Goal: Information Seeking & Learning: Learn about a topic

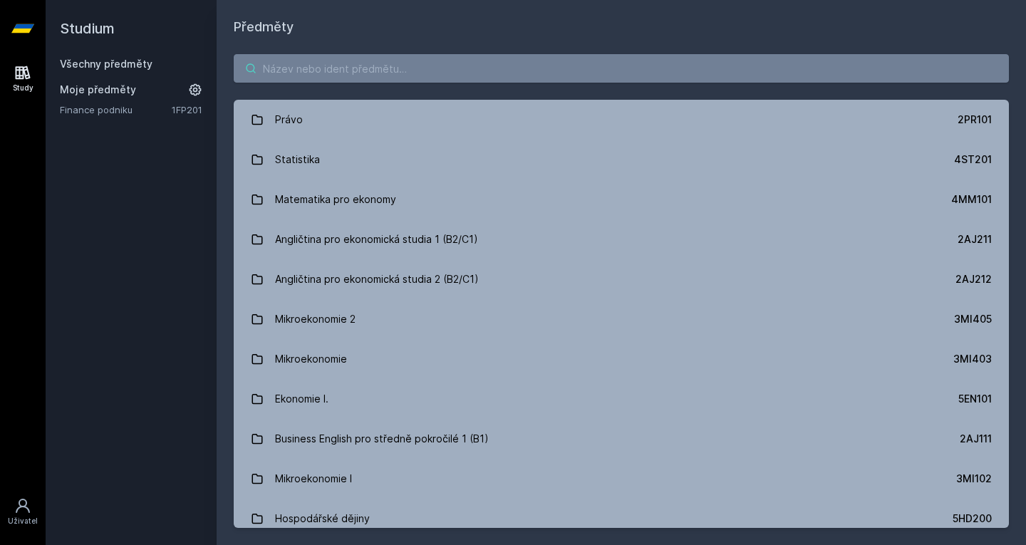
click at [321, 71] on input "search" at bounding box center [621, 68] width 775 height 29
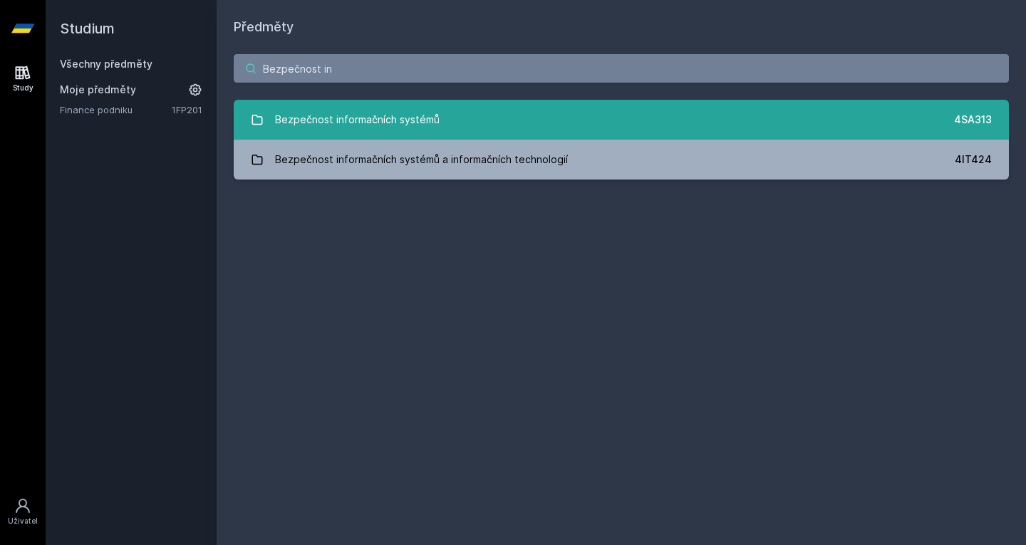
type input "Bezpečnost in"
click at [366, 108] on div "Bezpečnost informačních systémů" at bounding box center [357, 119] width 165 height 29
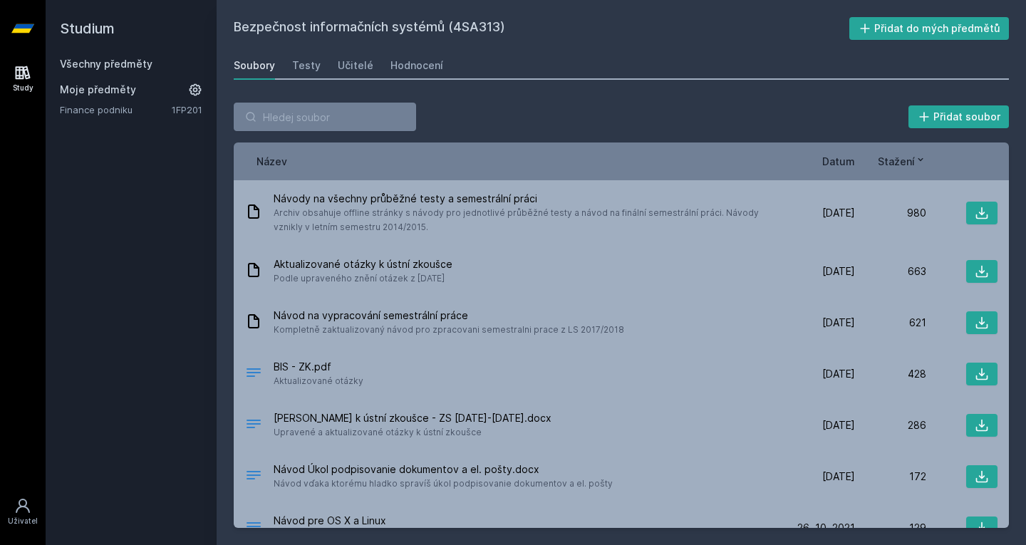
click at [414, 48] on div "Bezpečnost informačních systémů (4SA313) Přidat do mých předmětů [GEOGRAPHIC_DA…" at bounding box center [621, 272] width 775 height 511
click at [423, 61] on div "Hodnocení" at bounding box center [417, 65] width 53 height 14
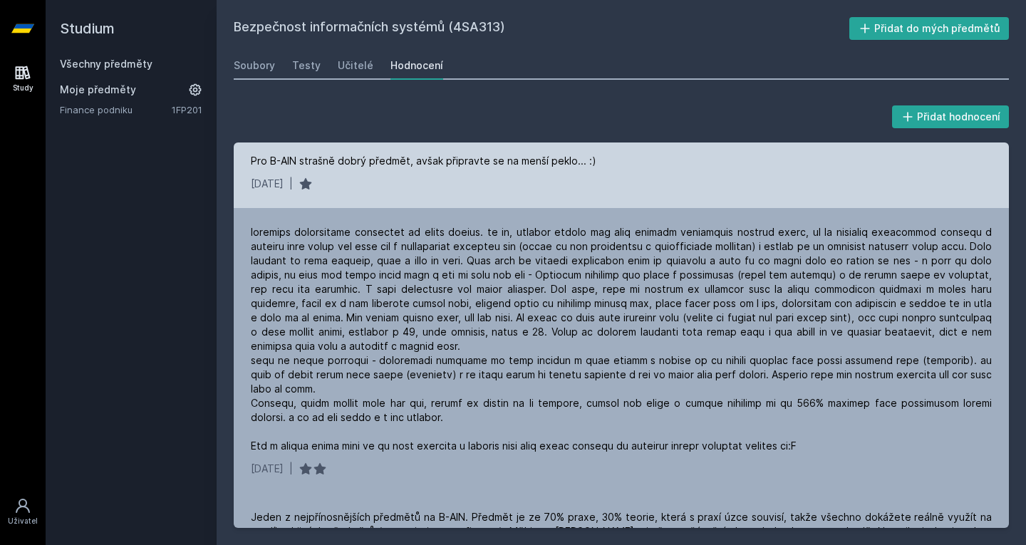
scroll to position [92, 0]
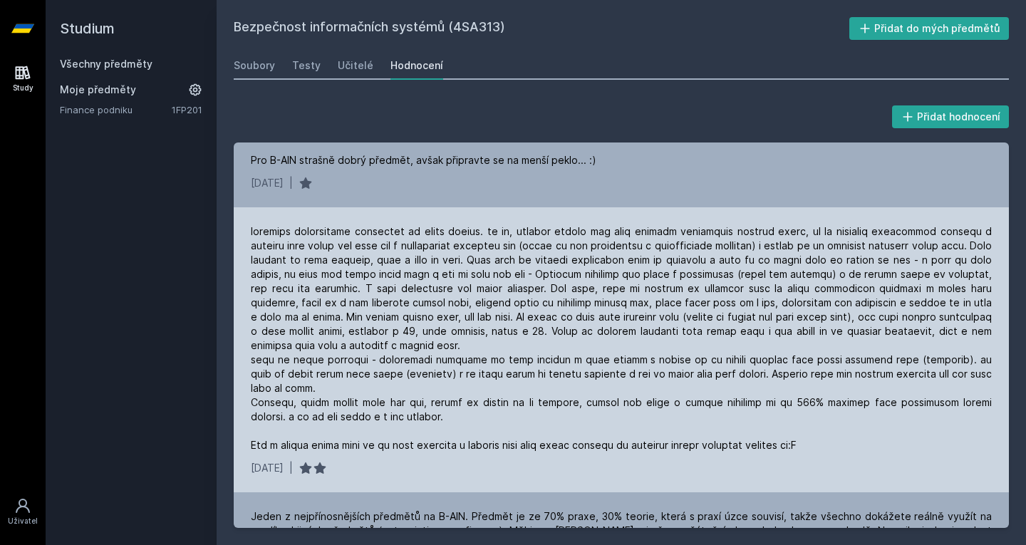
click at [535, 224] on div "[DATE] |" at bounding box center [621, 349] width 775 height 285
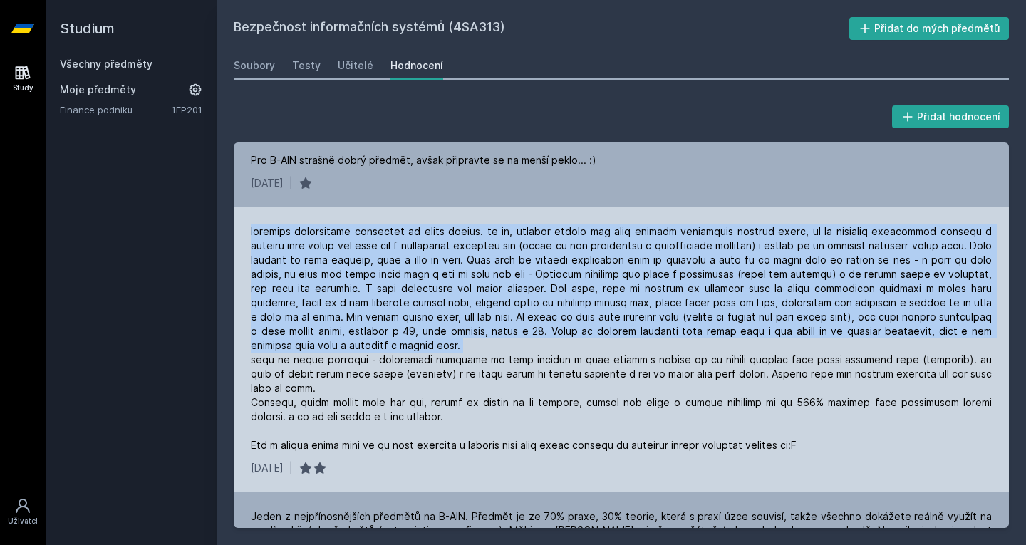
click at [490, 289] on div at bounding box center [621, 338] width 741 height 228
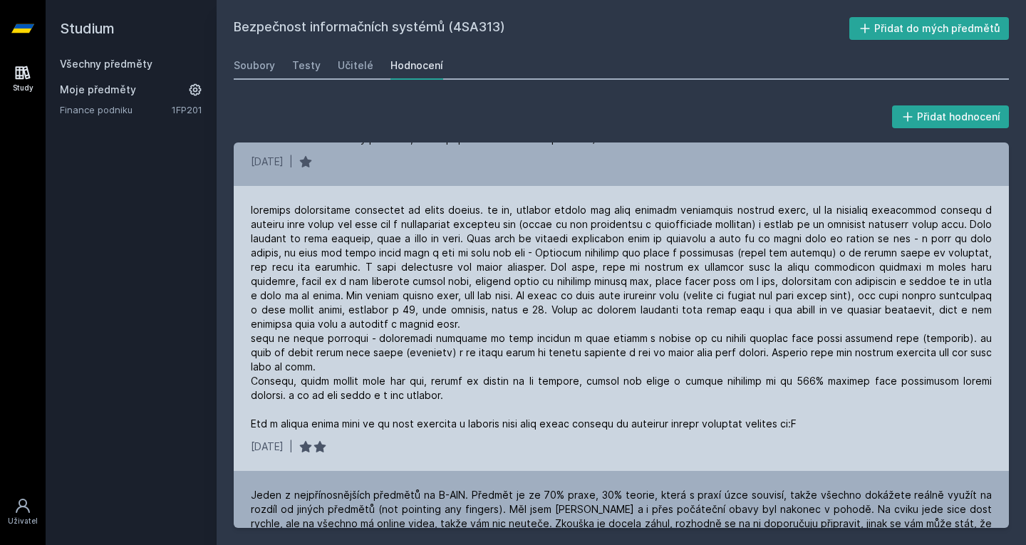
scroll to position [114, 0]
click at [549, 262] on div at bounding box center [621, 316] width 741 height 228
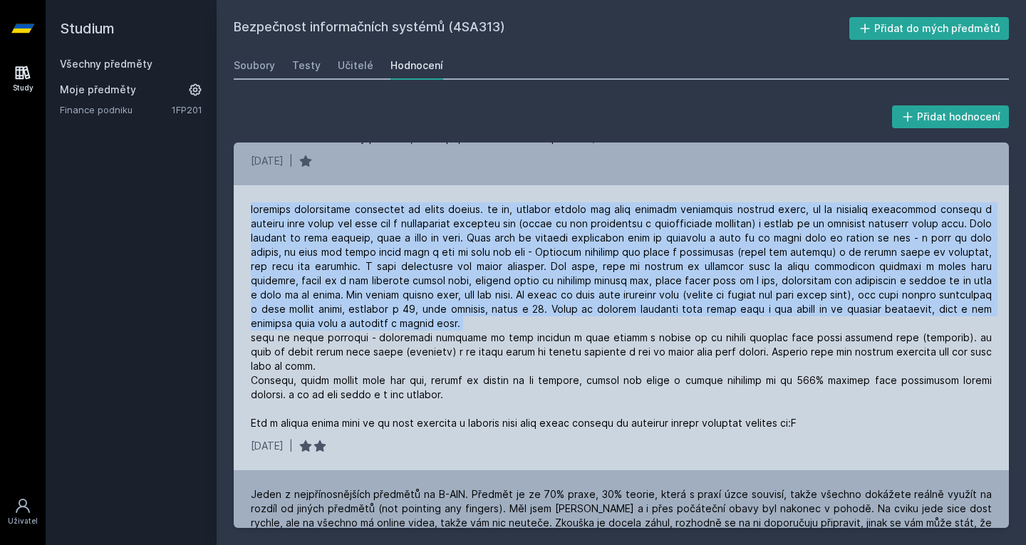
click at [549, 262] on div at bounding box center [621, 316] width 741 height 228
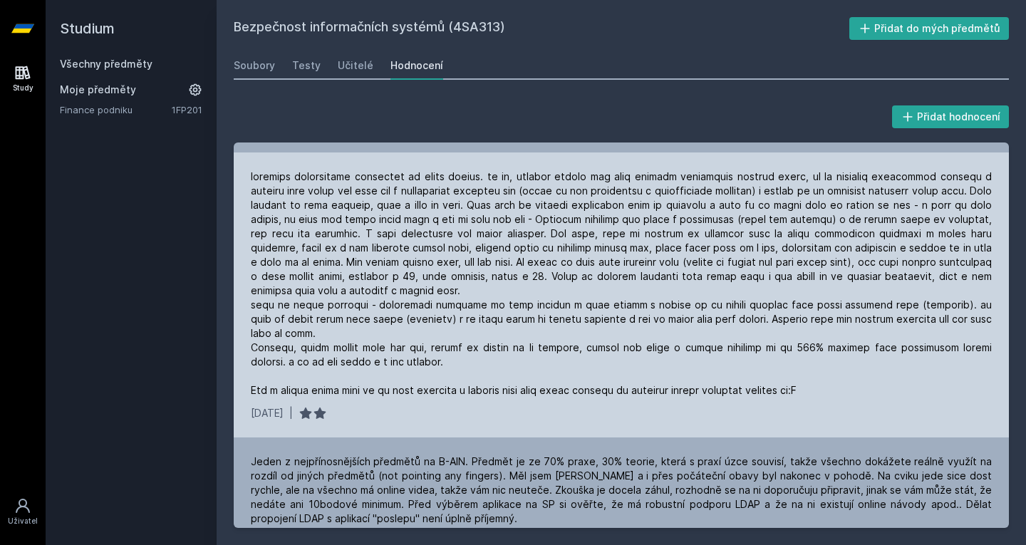
scroll to position [146, 0]
click at [287, 232] on div at bounding box center [621, 284] width 741 height 228
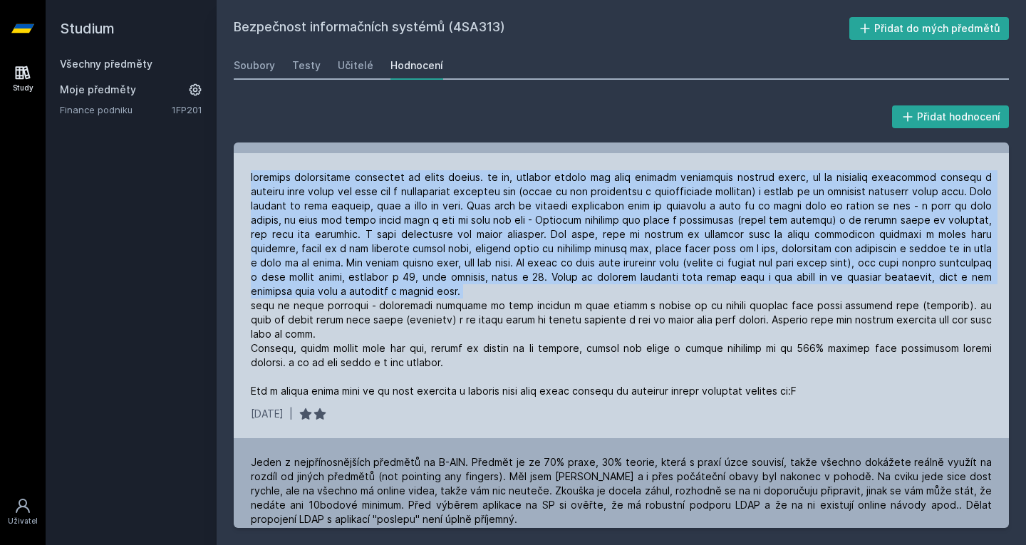
click at [287, 232] on div at bounding box center [621, 284] width 741 height 228
click at [383, 230] on div at bounding box center [621, 284] width 741 height 228
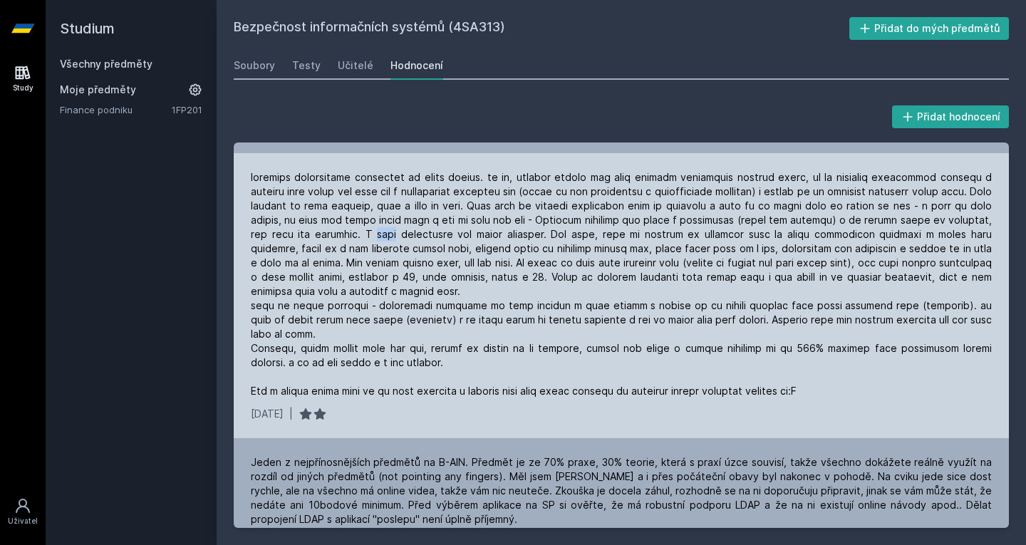
click at [383, 230] on div at bounding box center [621, 284] width 741 height 228
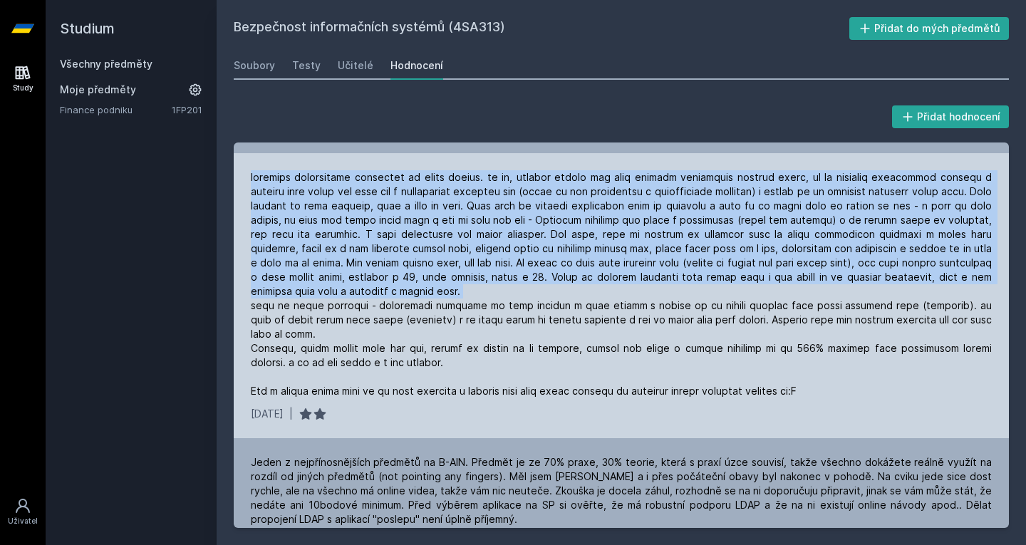
click at [383, 230] on div at bounding box center [621, 284] width 741 height 228
click at [409, 280] on div at bounding box center [621, 284] width 741 height 228
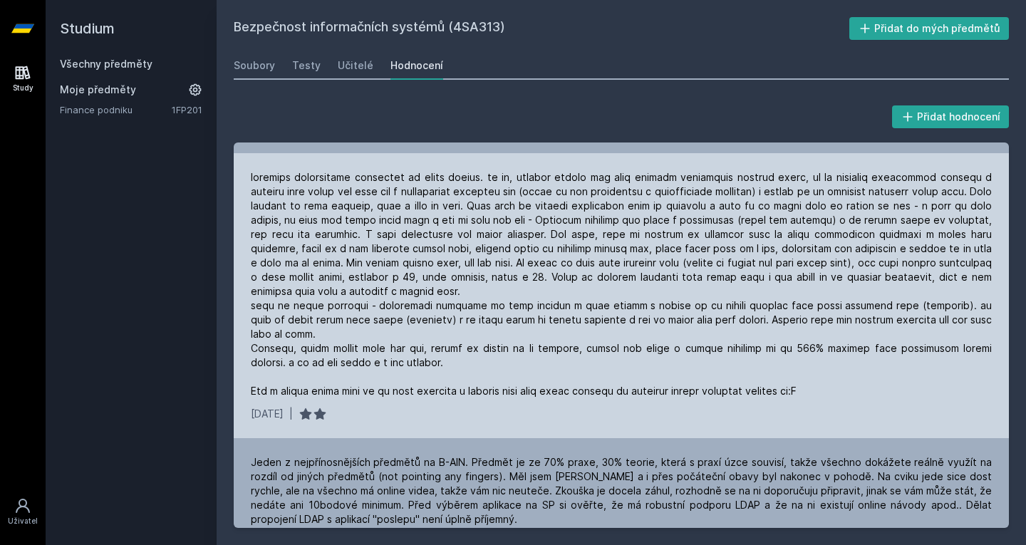
click at [420, 262] on div at bounding box center [621, 284] width 741 height 228
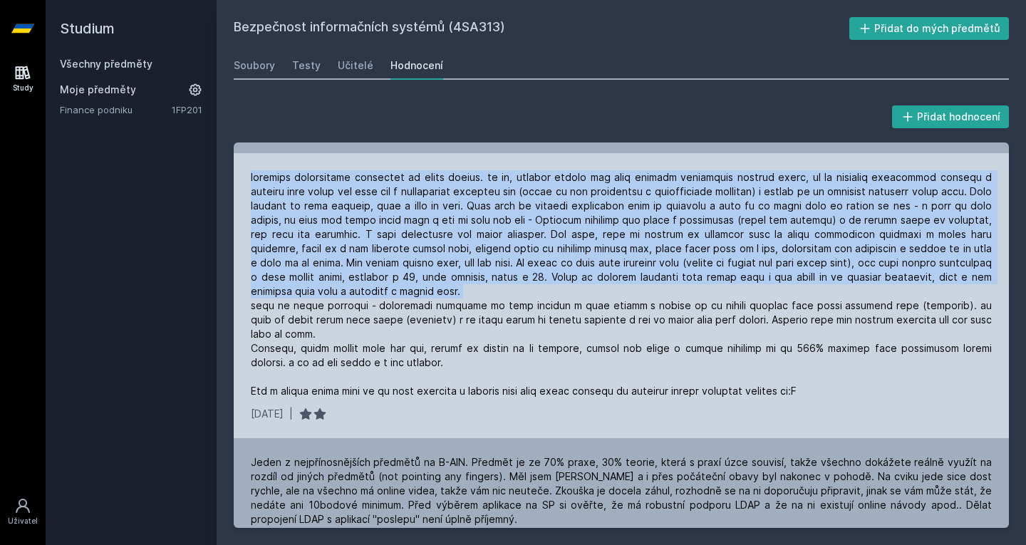
click at [420, 262] on div at bounding box center [621, 284] width 741 height 228
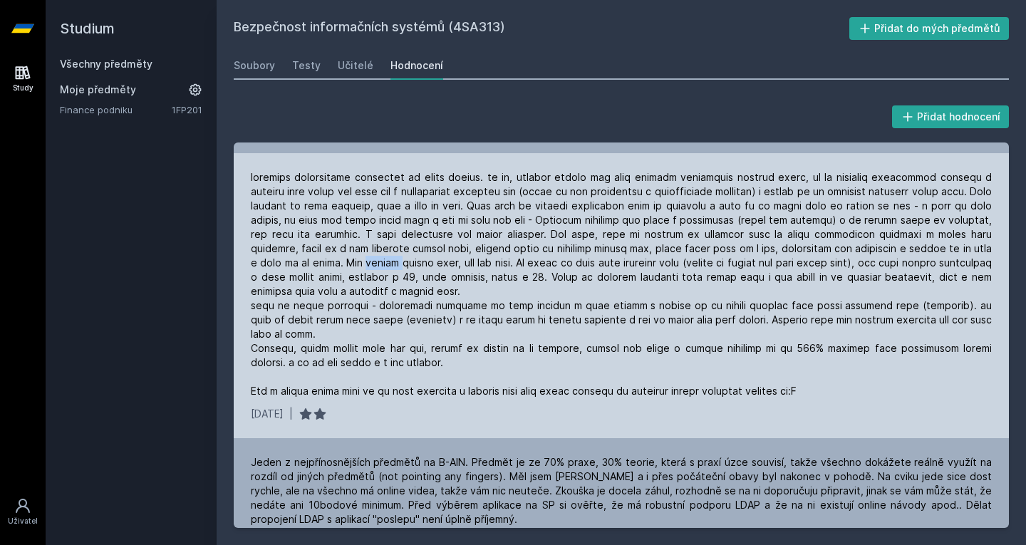
click at [420, 262] on div at bounding box center [621, 284] width 741 height 228
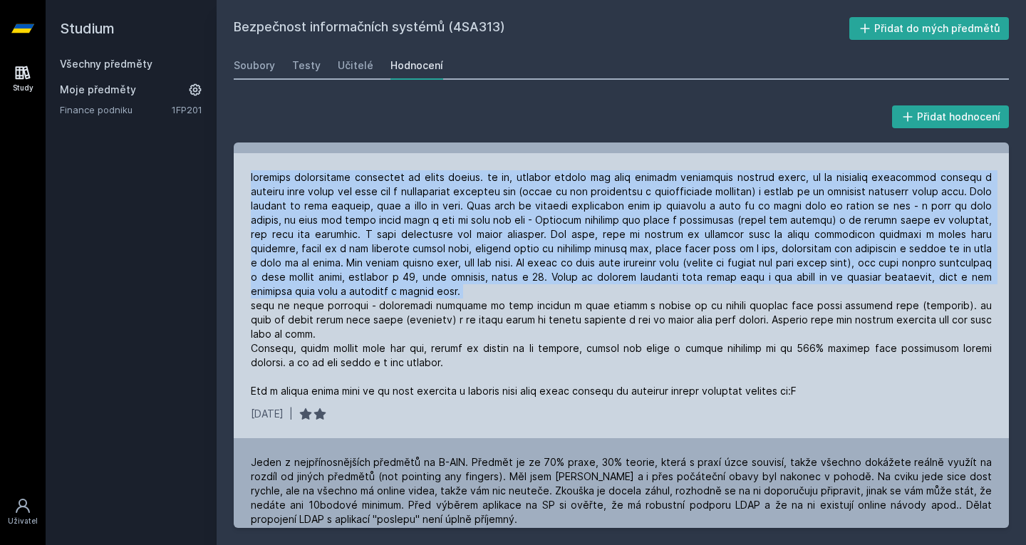
click at [420, 262] on div at bounding box center [621, 284] width 741 height 228
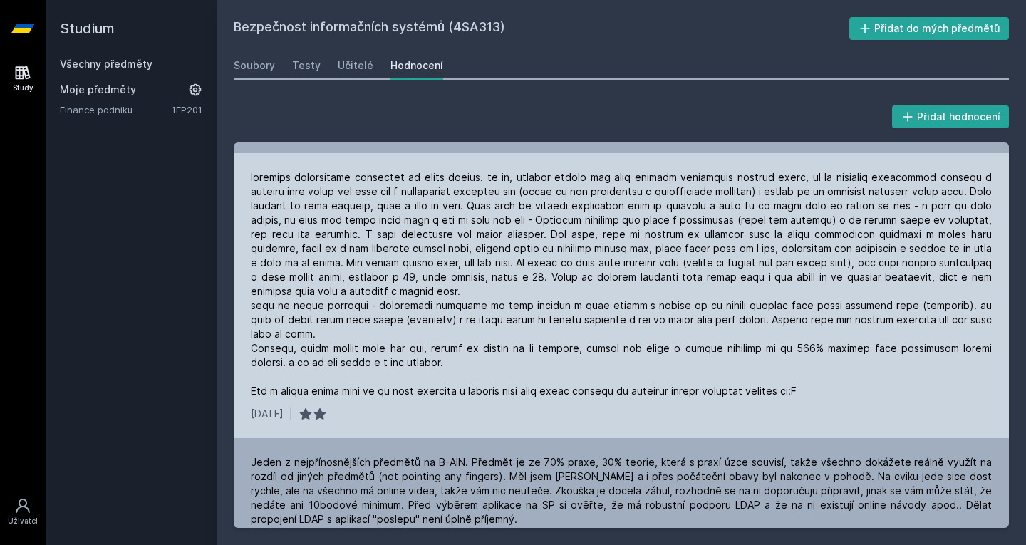
click at [357, 274] on div at bounding box center [621, 284] width 741 height 228
click at [421, 282] on div at bounding box center [621, 284] width 741 height 228
click at [490, 280] on div at bounding box center [621, 284] width 741 height 228
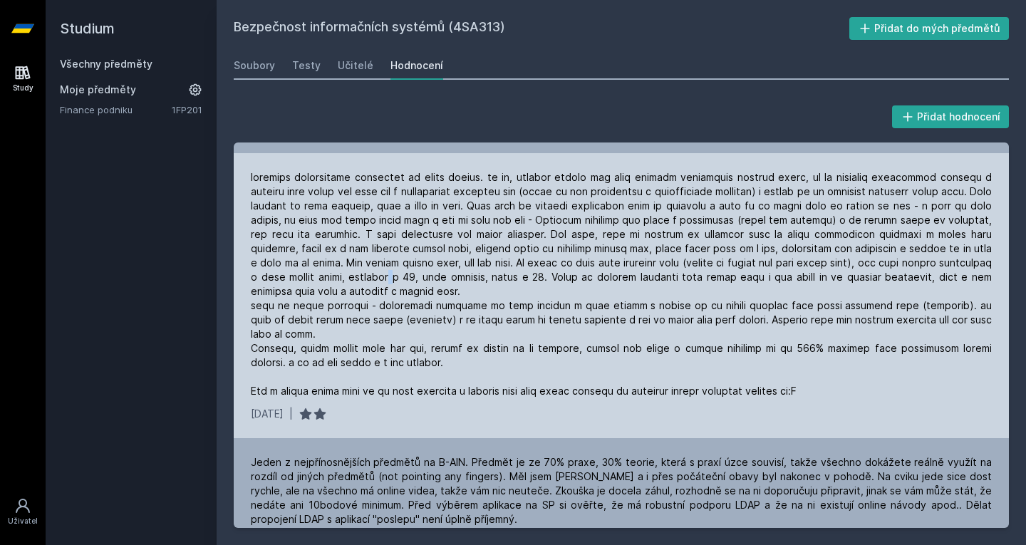
click at [490, 280] on div at bounding box center [621, 284] width 741 height 228
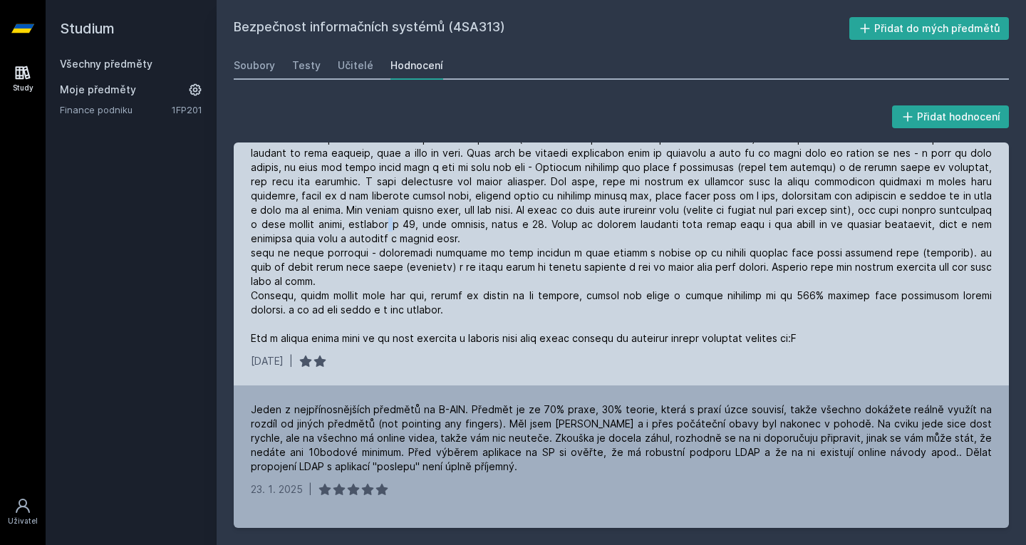
scroll to position [200, 0]
click at [388, 338] on div at bounding box center [621, 231] width 741 height 228
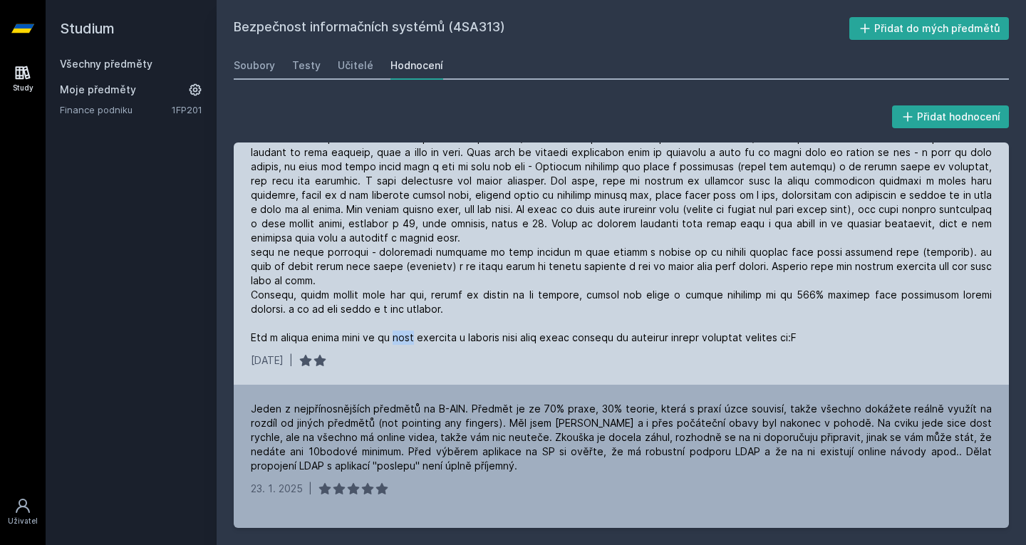
click at [388, 338] on div at bounding box center [621, 231] width 741 height 228
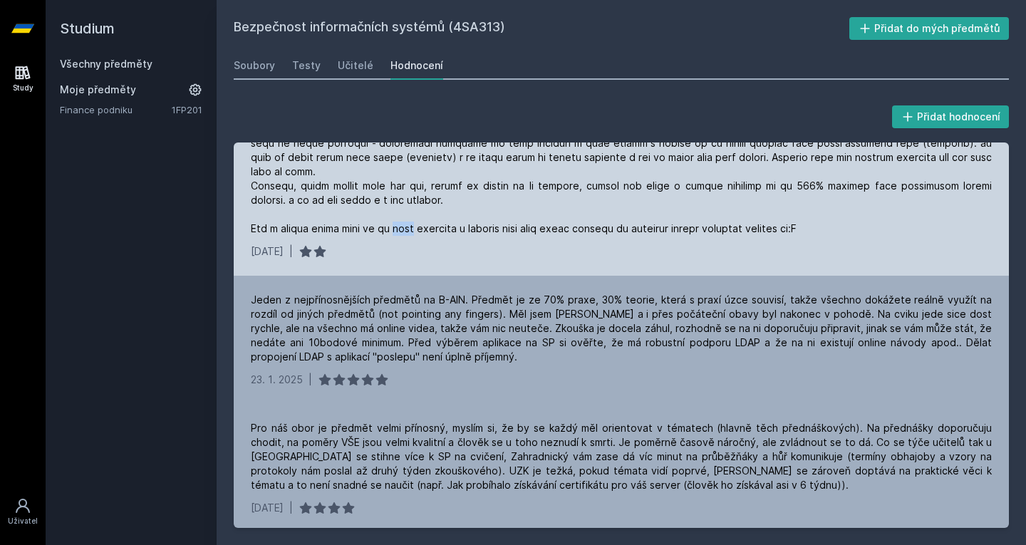
scroll to position [309, 0]
click at [388, 338] on div "Jeden z nejpřínosnějších předmětů na B-AIN. Předmět je ze 70% praxe, 30% teorie…" at bounding box center [621, 327] width 741 height 71
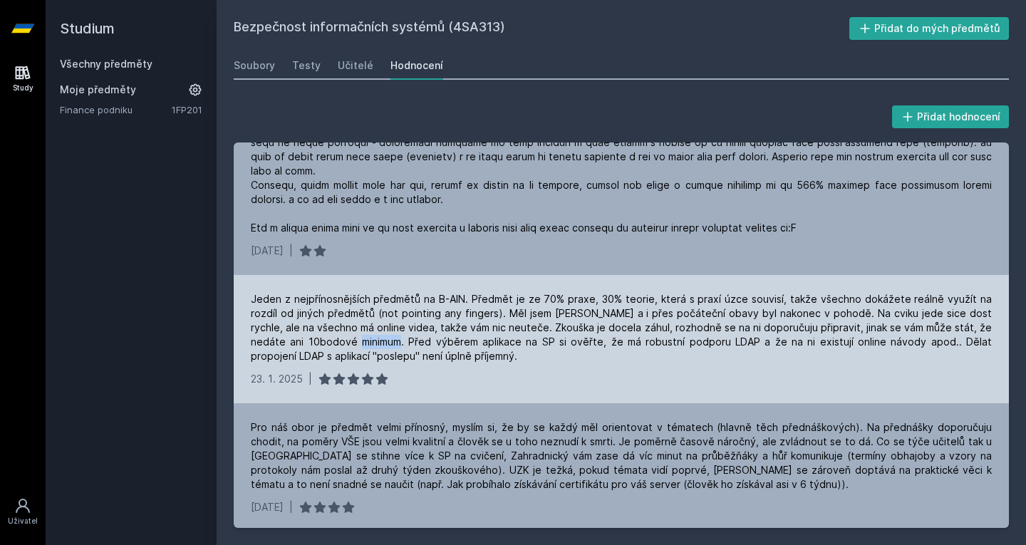
click at [388, 338] on div "Jeden z nejpřínosnějších předmětů na B-AIN. Předmět je ze 70% praxe, 30% teorie…" at bounding box center [621, 327] width 741 height 71
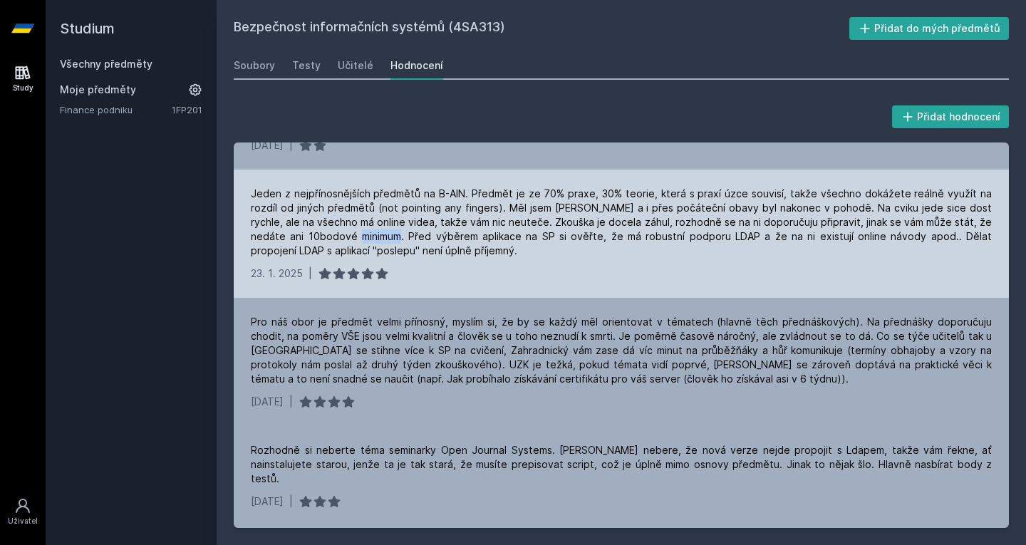
scroll to position [418, 0]
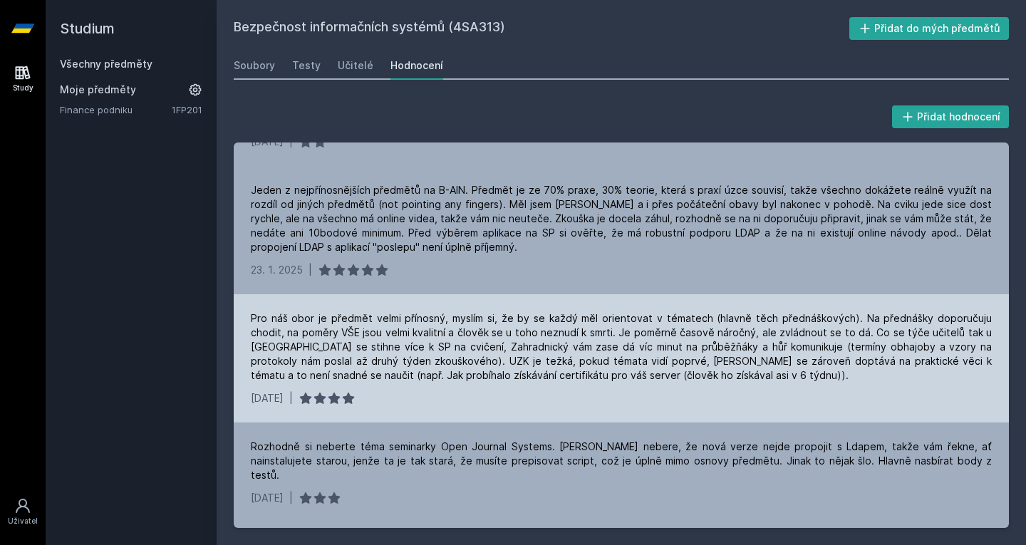
click at [313, 316] on div "Pro náš obor je předmět velmi přínosný, myslím si, že by se každý měl orientova…" at bounding box center [621, 346] width 741 height 71
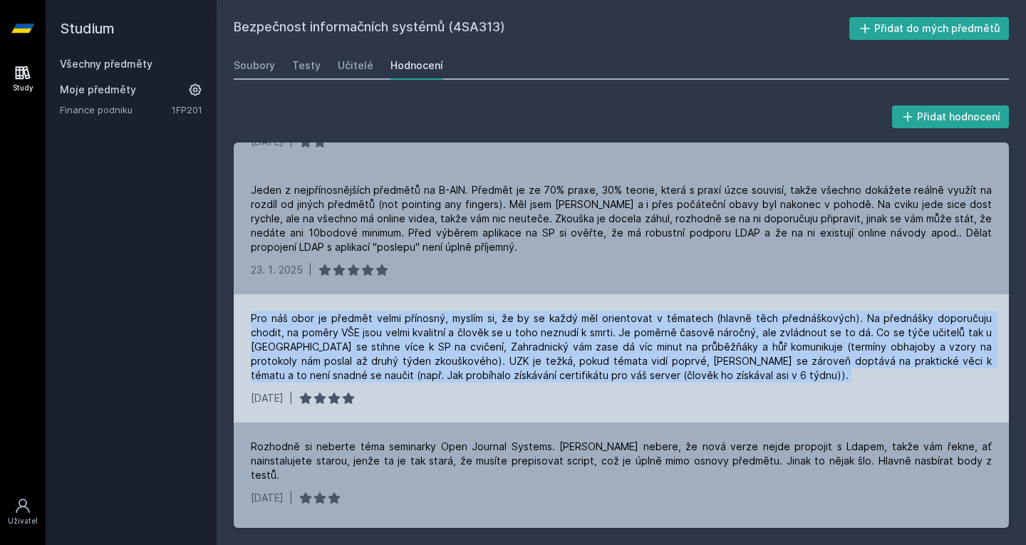
click at [313, 316] on div "Pro náš obor je předmět velmi přínosný, myslím si, že by se každý měl orientova…" at bounding box center [621, 346] width 741 height 71
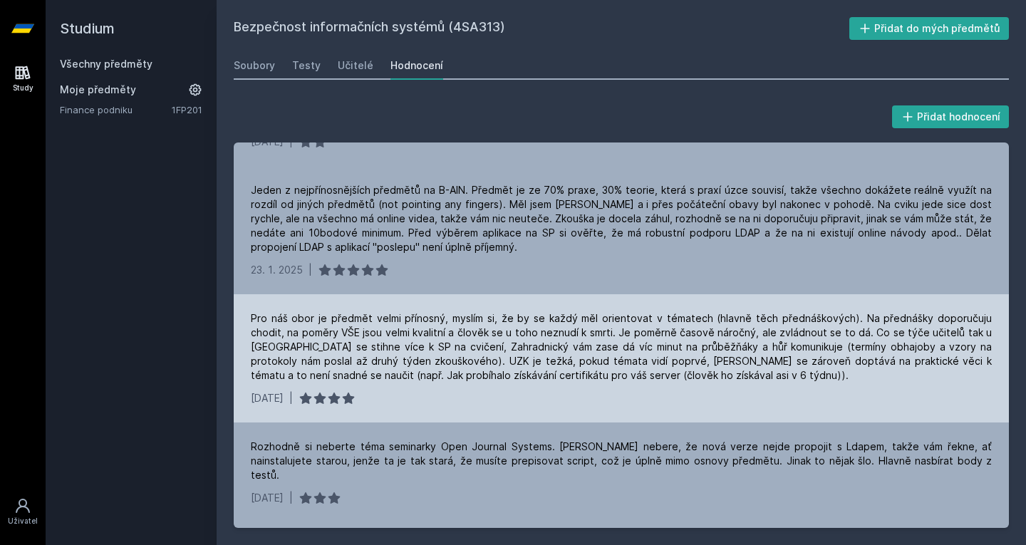
click at [413, 388] on div "Pro náš obor je předmět velmi přínosný, myslím si, že by se každý měl orientova…" at bounding box center [621, 358] width 775 height 128
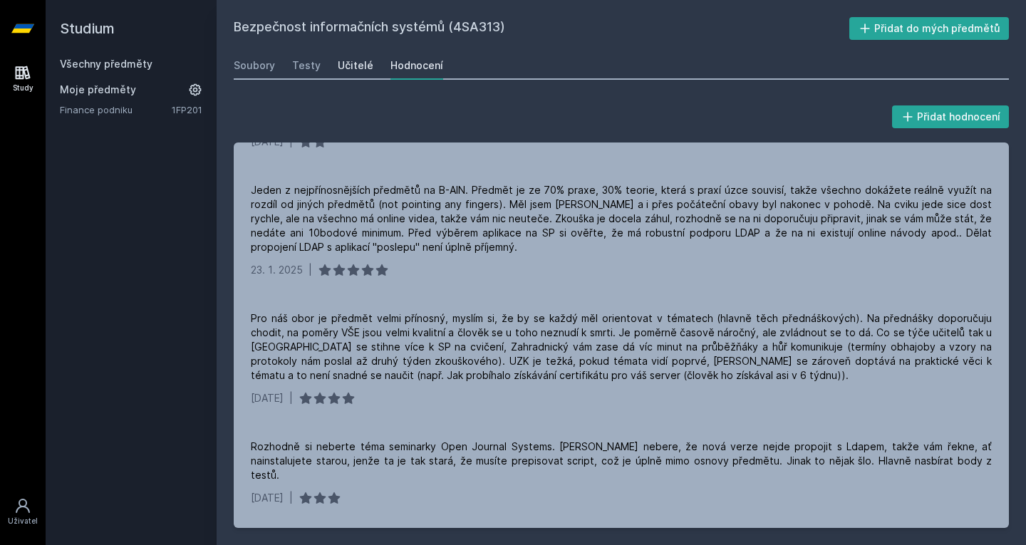
click at [351, 58] on div "Učitelé" at bounding box center [356, 65] width 36 height 14
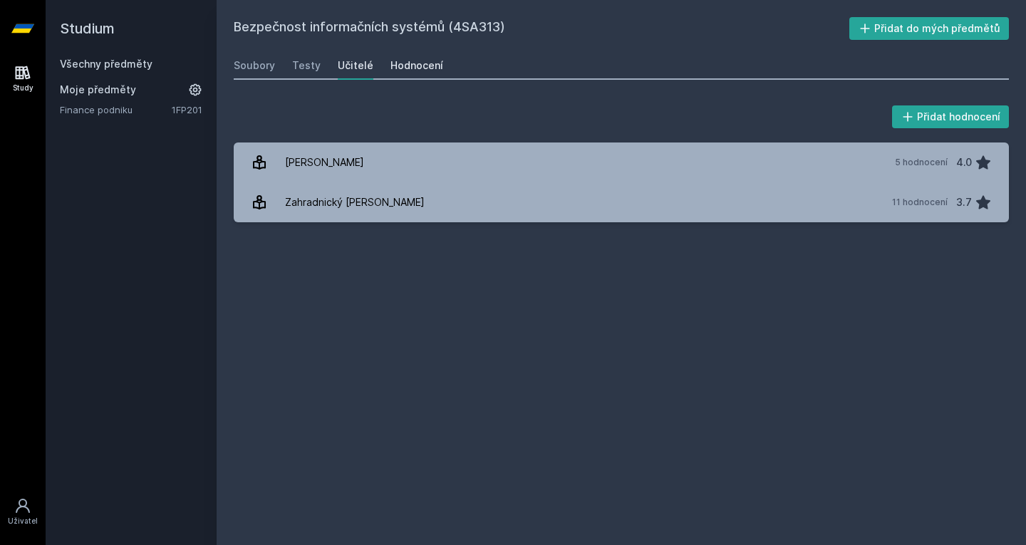
click at [404, 59] on div "Hodnocení" at bounding box center [417, 65] width 53 height 14
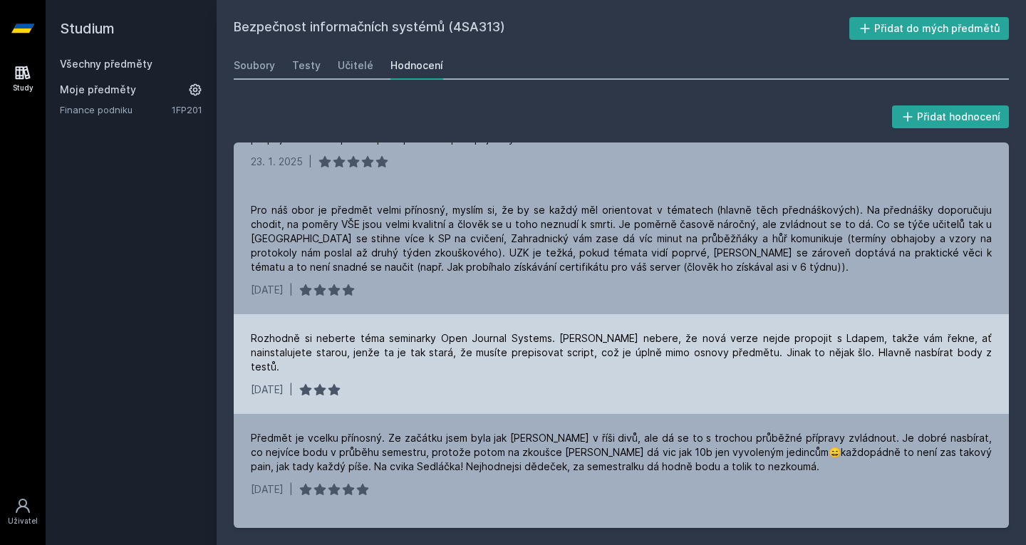
scroll to position [528, 0]
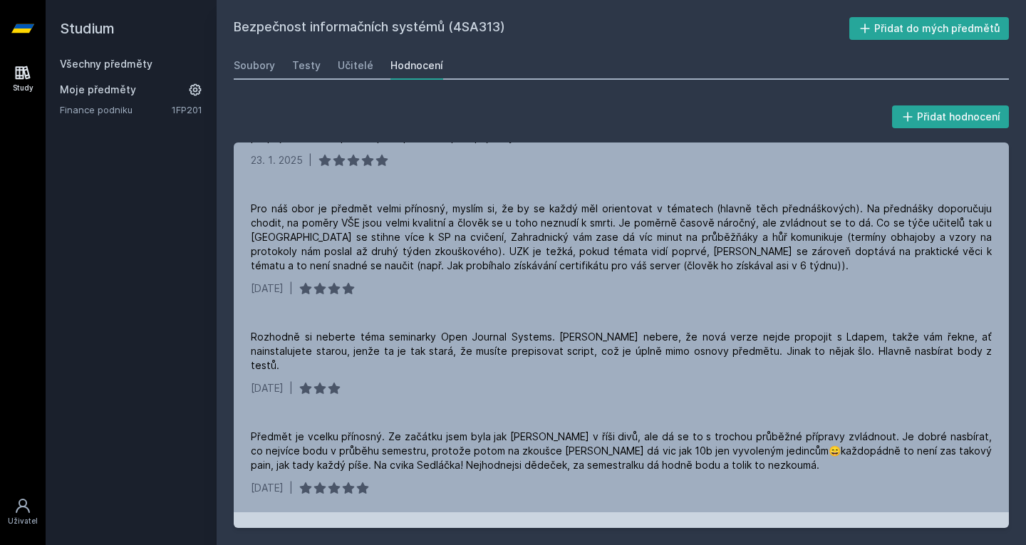
click at [294, 346] on div "Rozhodně si neberte téma seminarky Open Journal Systems. [PERSON_NAME] nebere, …" at bounding box center [621, 351] width 741 height 43
click at [346, 348] on div "Rozhodně si neberte téma seminarky Open Journal Systems. [PERSON_NAME] nebere, …" at bounding box center [621, 351] width 741 height 43
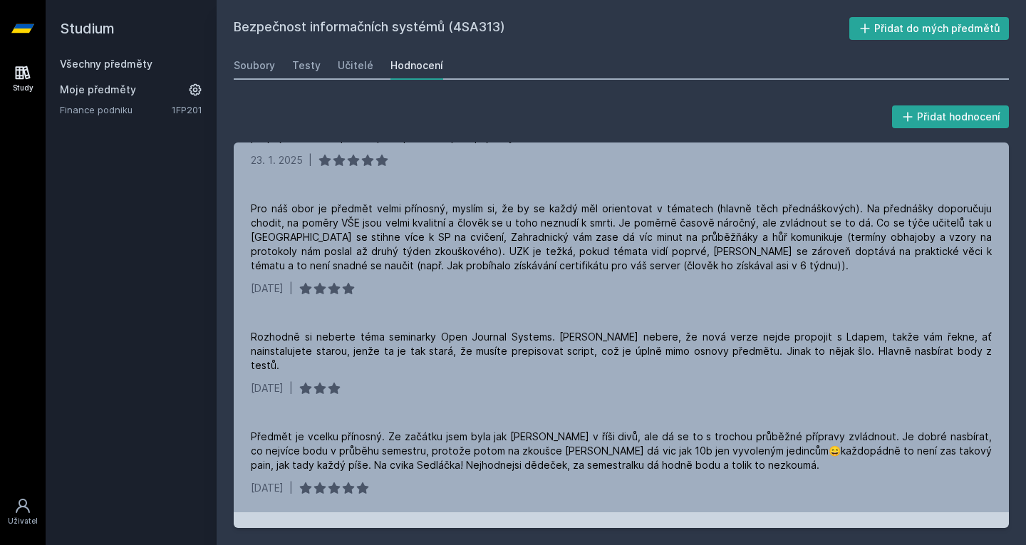
click at [346, 348] on div "Rozhodně si neberte téma seminarky Open Journal Systems. [PERSON_NAME] nebere, …" at bounding box center [621, 351] width 741 height 43
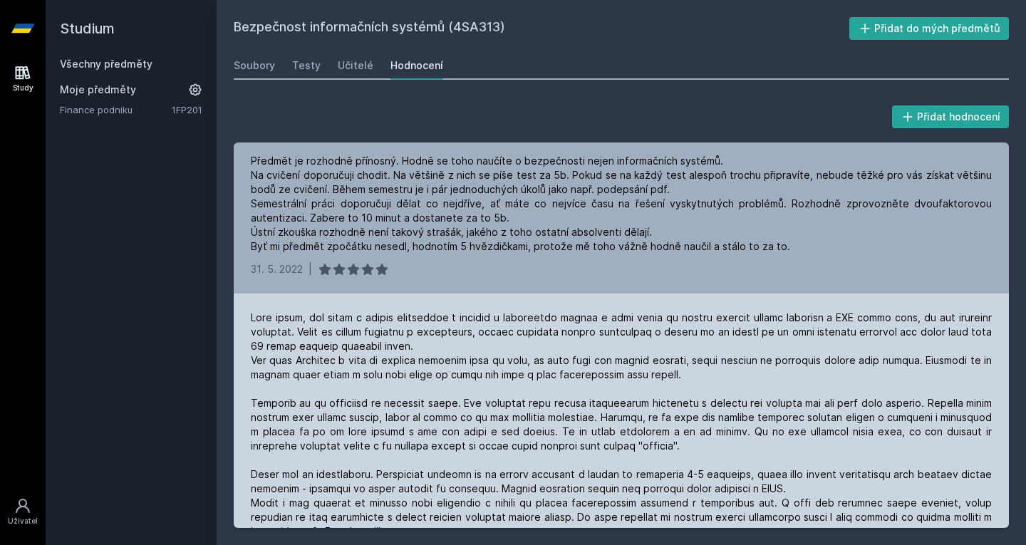
scroll to position [904, 0]
click at [752, 414] on div at bounding box center [621, 495] width 741 height 371
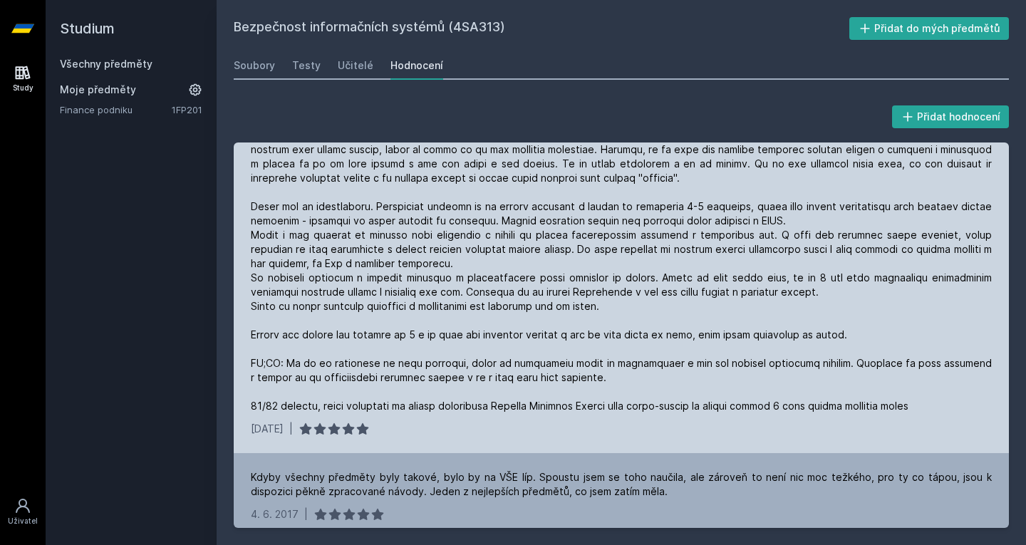
scroll to position [1174, 0]
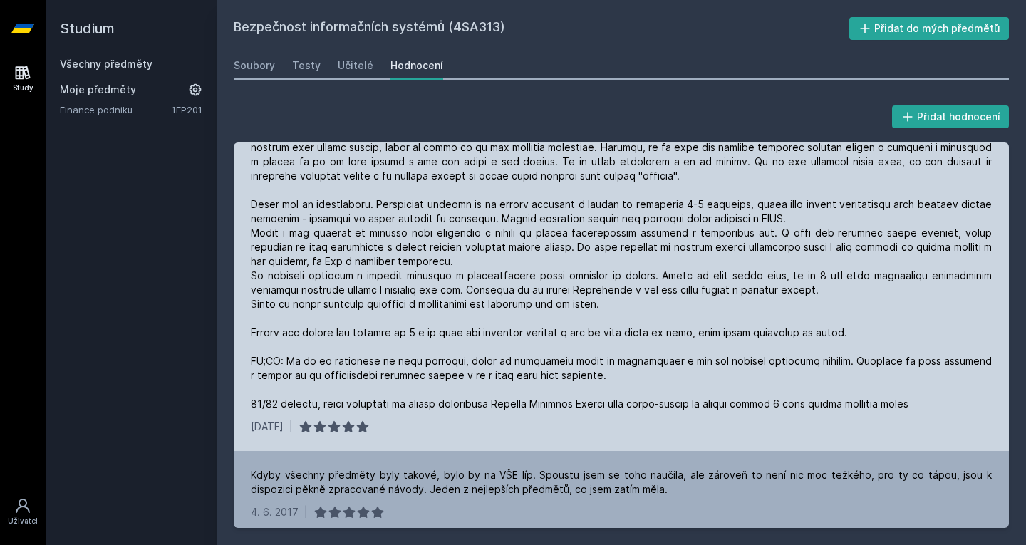
click at [346, 342] on div at bounding box center [621, 226] width 741 height 371
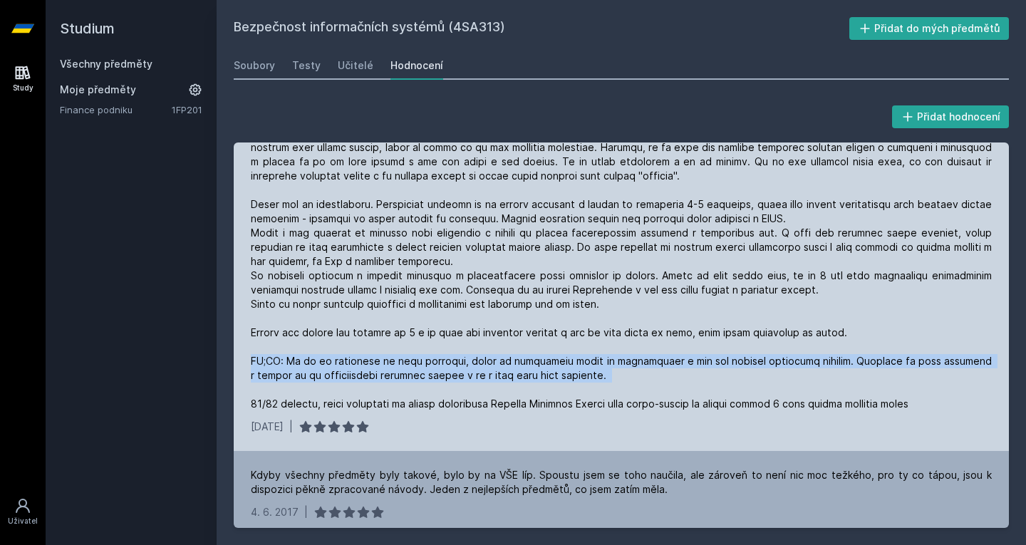
click at [346, 342] on div at bounding box center [621, 226] width 741 height 371
click at [421, 378] on div at bounding box center [621, 226] width 741 height 371
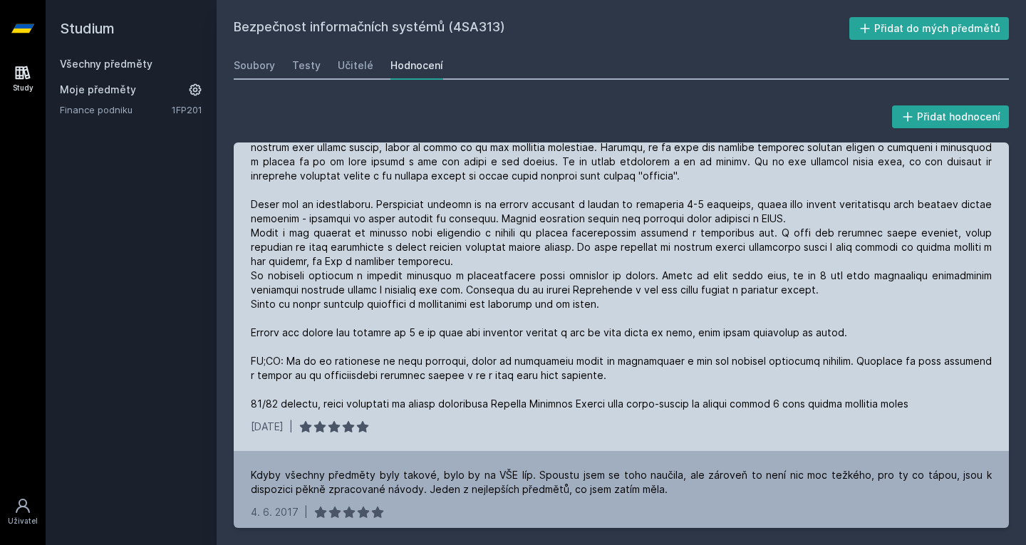
click at [353, 360] on div at bounding box center [621, 226] width 741 height 371
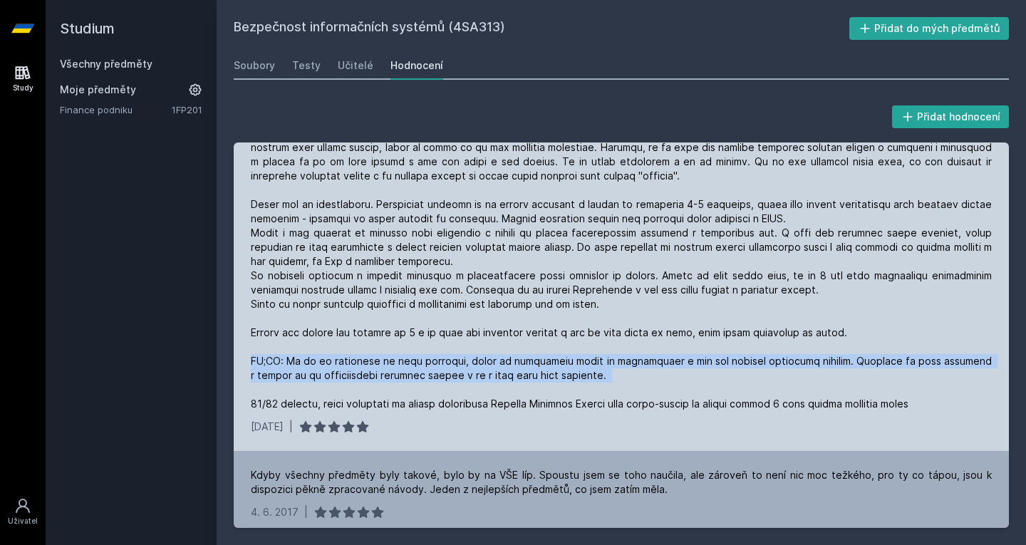
click at [353, 360] on div at bounding box center [621, 226] width 741 height 371
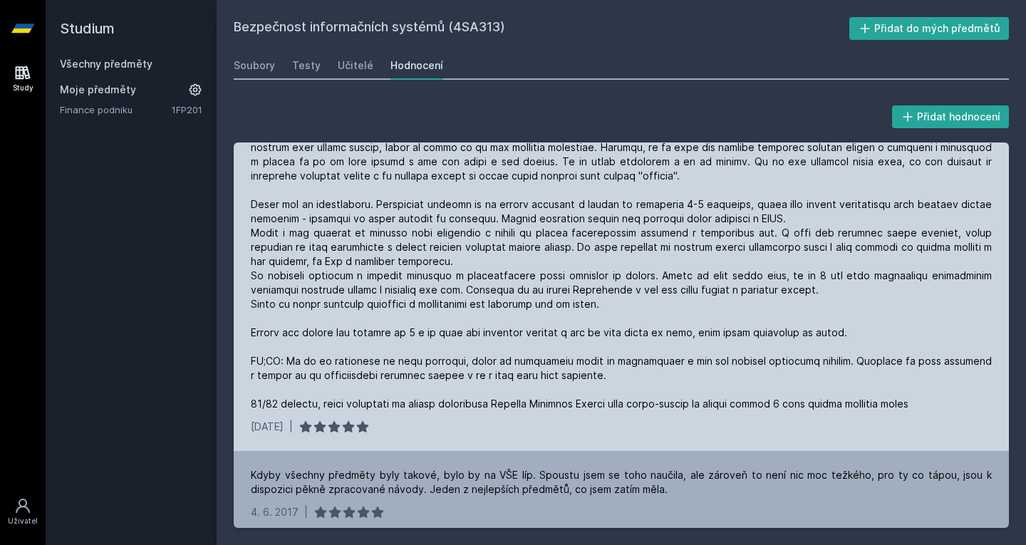
click at [380, 393] on div at bounding box center [621, 226] width 741 height 371
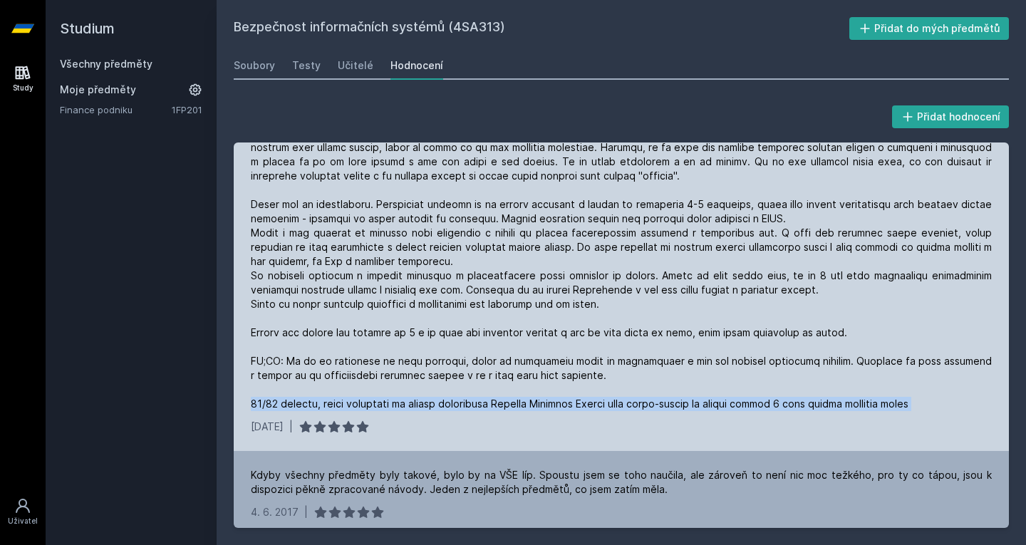
click at [380, 393] on div at bounding box center [621, 226] width 741 height 371
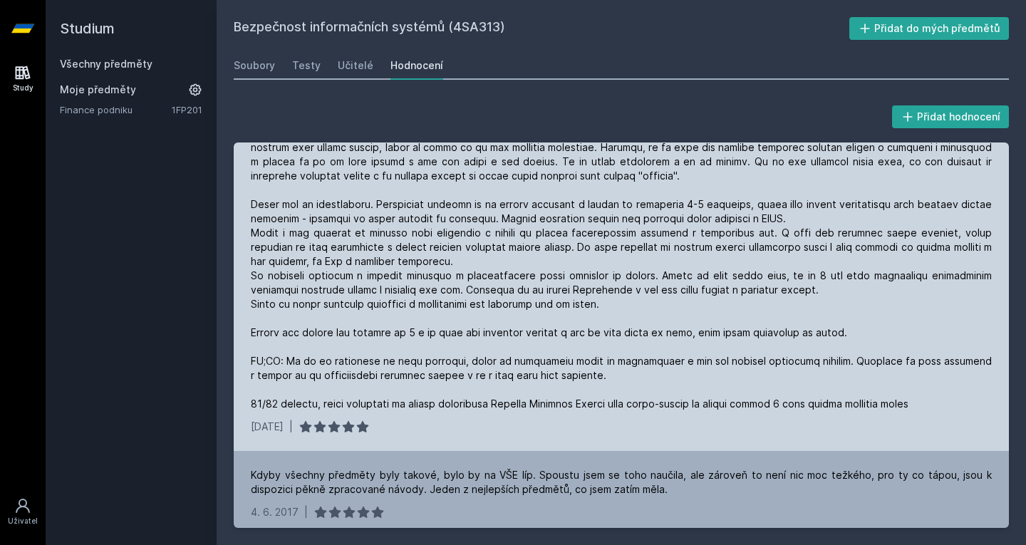
click at [425, 420] on div "[DATE] |" at bounding box center [621, 427] width 741 height 14
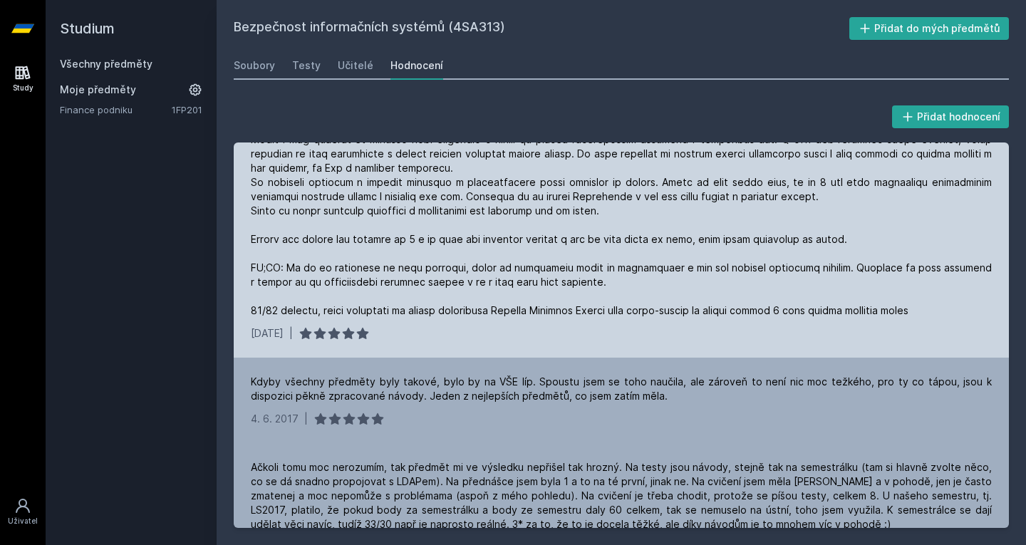
scroll to position [1268, 0]
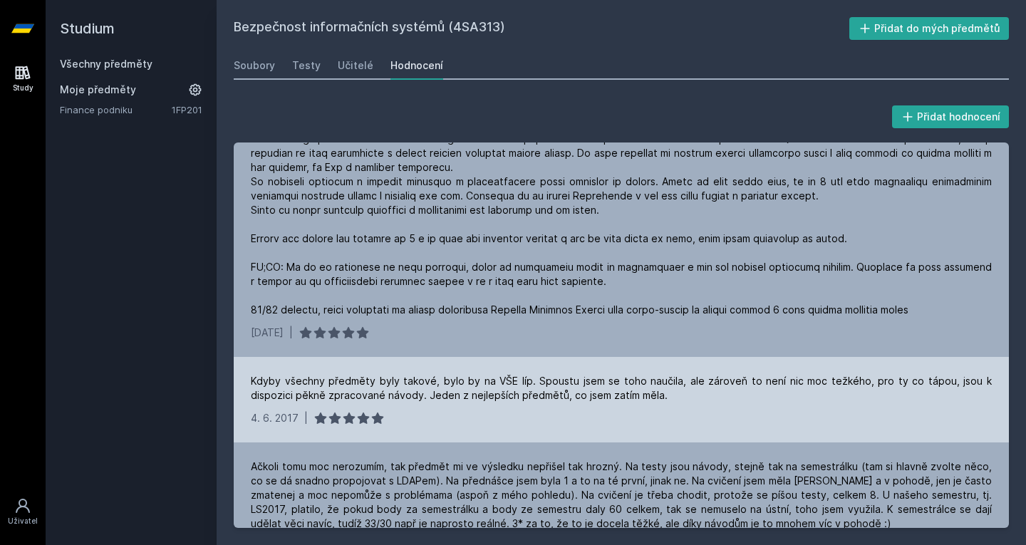
click at [412, 387] on div "Kdyby všechny předměty byly takové, bylo by na VŠE líp. Spoustu jsem se toho na…" at bounding box center [621, 388] width 741 height 29
drag, startPoint x: 412, startPoint y: 387, endPoint x: 430, endPoint y: 413, distance: 31.6
click at [430, 413] on div "Kdyby všechny předměty byly takové, bylo by na VŠE líp. Spoustu jsem se toho na…" at bounding box center [621, 400] width 775 height 86
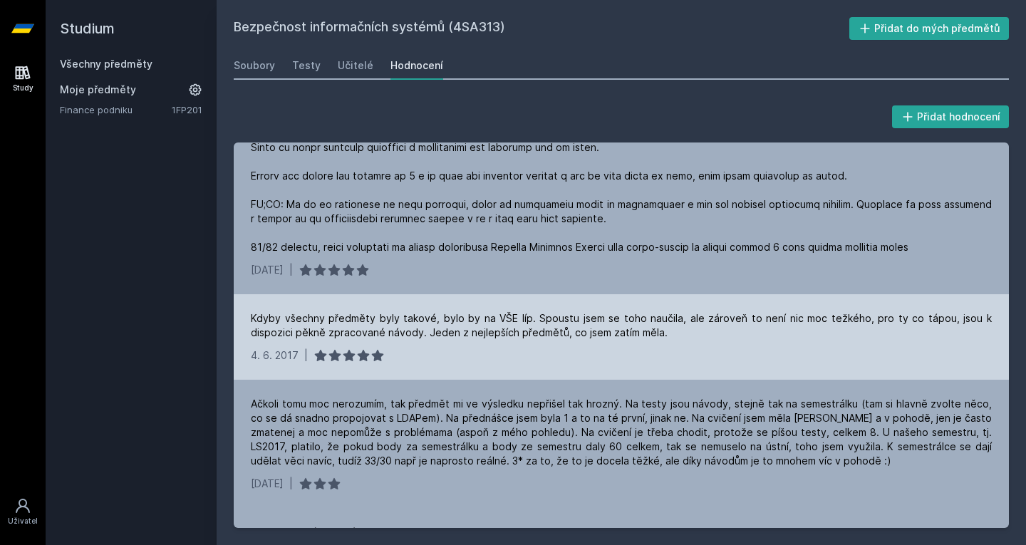
scroll to position [1332, 0]
click at [378, 319] on div "Kdyby všechny předměty byly takové, bylo by na VŠE líp. Spoustu jsem se toho na…" at bounding box center [621, 324] width 741 height 29
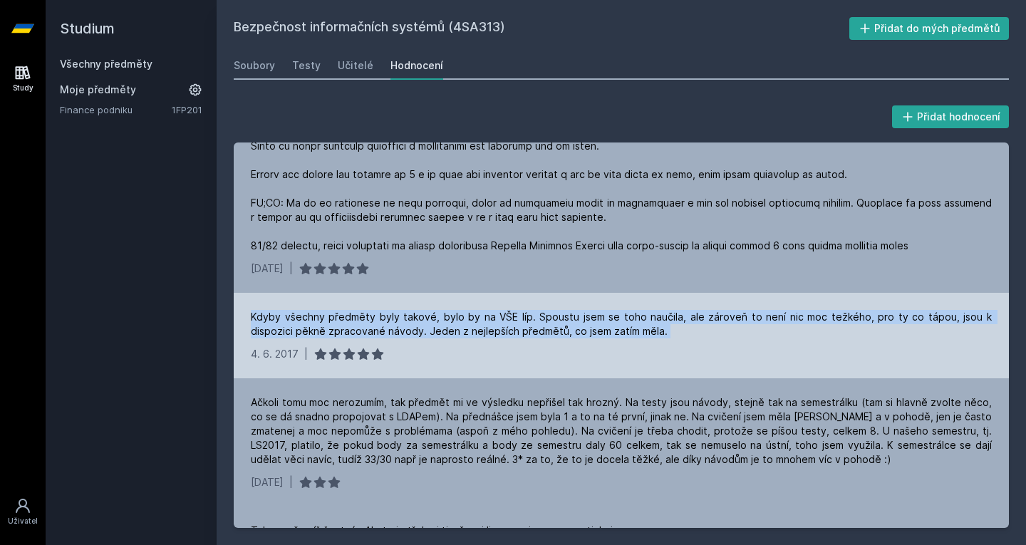
click at [378, 319] on div "Kdyby všechny předměty byly takové, bylo by na VŠE líp. Spoustu jsem se toho na…" at bounding box center [621, 324] width 741 height 29
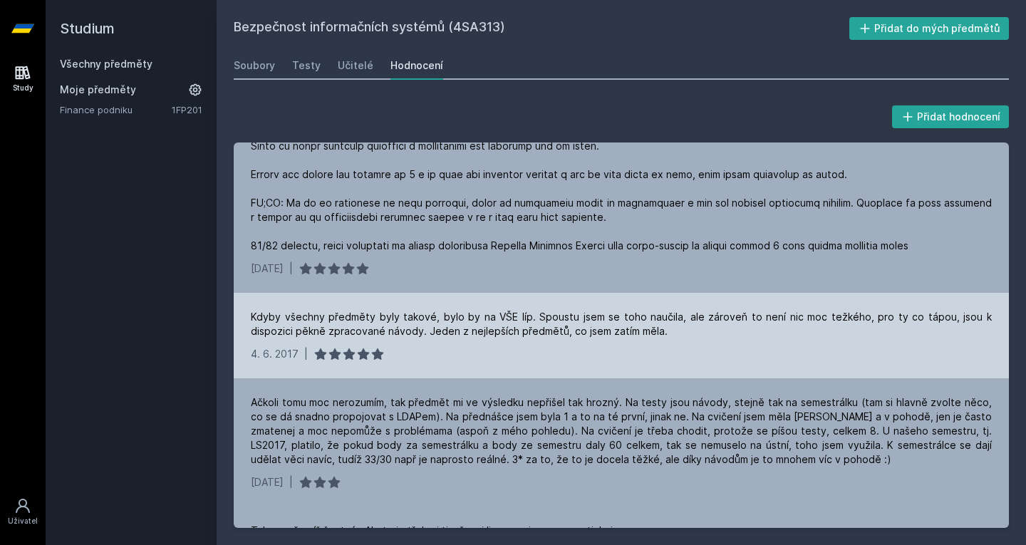
click at [412, 354] on div "Kdyby všechny předměty byly takové, bylo by na VŠE líp. Spoustu jsem se toho na…" at bounding box center [621, 336] width 775 height 86
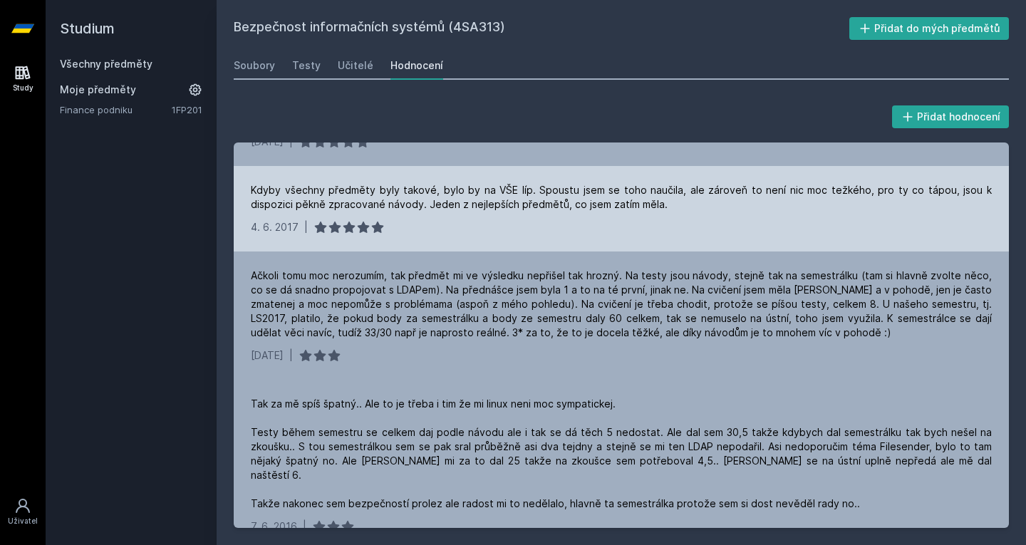
scroll to position [1460, 0]
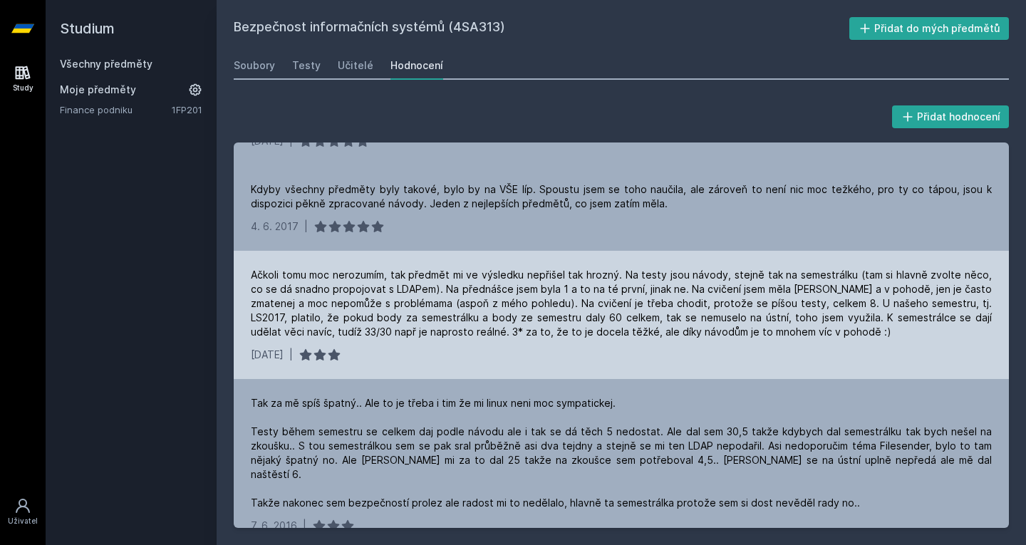
click at [371, 310] on div "Ačkoli tomu moc nerozumím, tak předmět mi ve výsledku nepřišel tak hrozný. Na t…" at bounding box center [621, 303] width 741 height 71
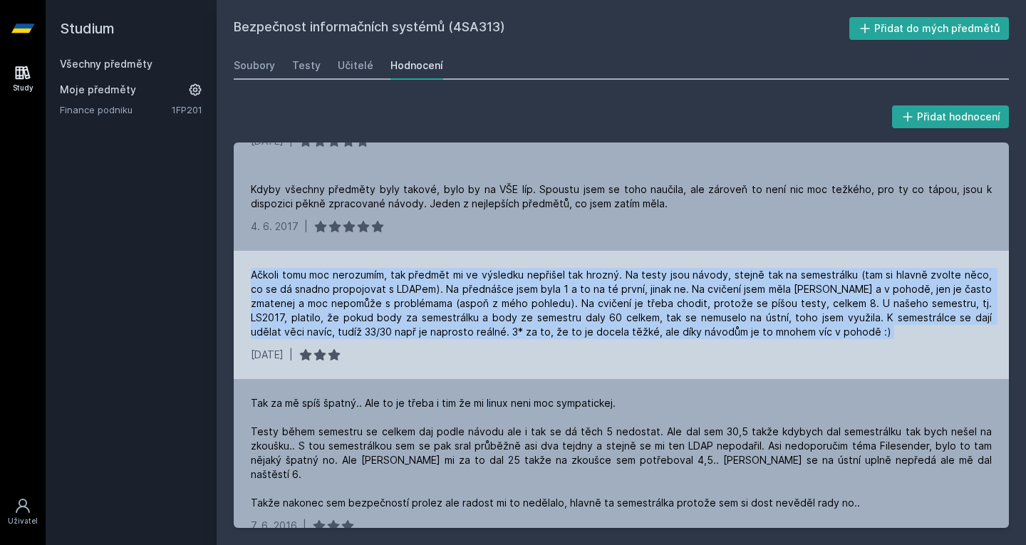
click at [371, 310] on div "Ačkoli tomu moc nerozumím, tak předmět mi ve výsledku nepřišel tak hrozný. Na t…" at bounding box center [621, 303] width 741 height 71
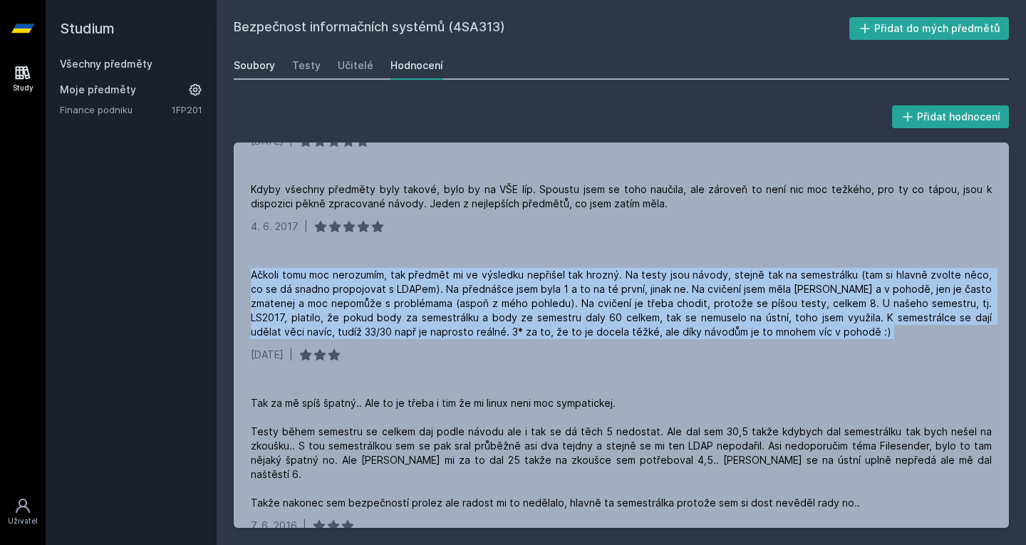
click at [271, 66] on div "Soubory" at bounding box center [254, 65] width 41 height 14
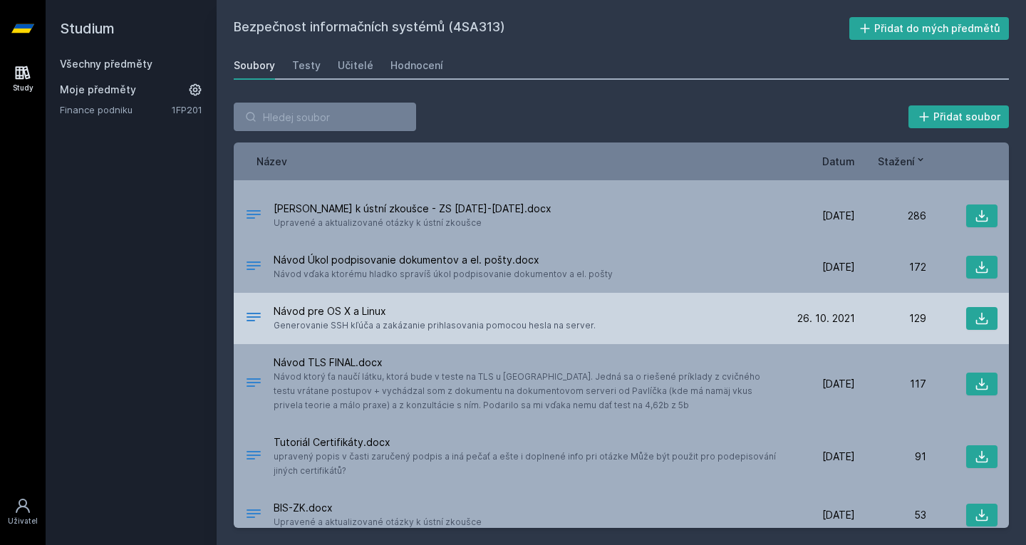
scroll to position [262, 0]
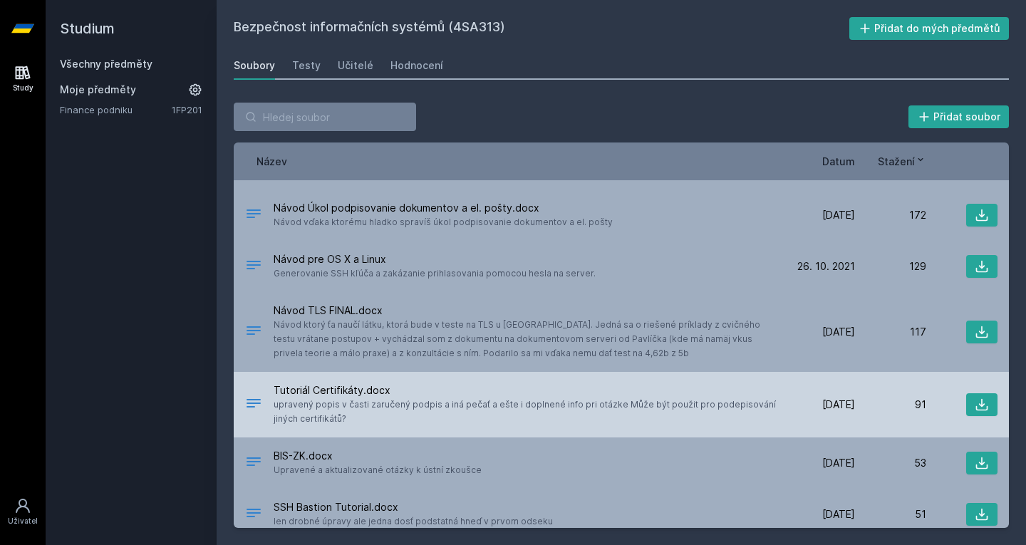
click at [404, 386] on span "Tutoriál Certifikáty.docx" at bounding box center [526, 390] width 505 height 14
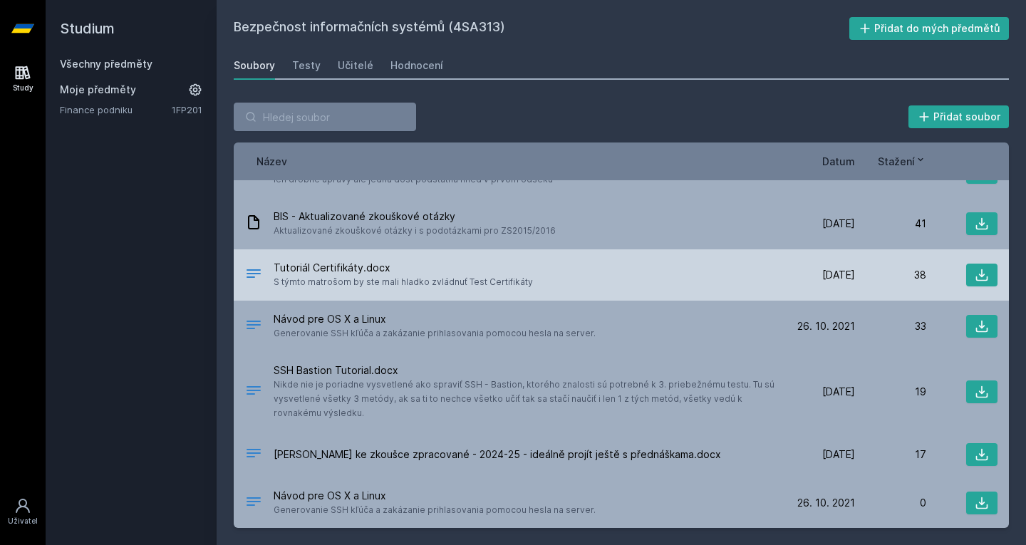
scroll to position [604, 0]
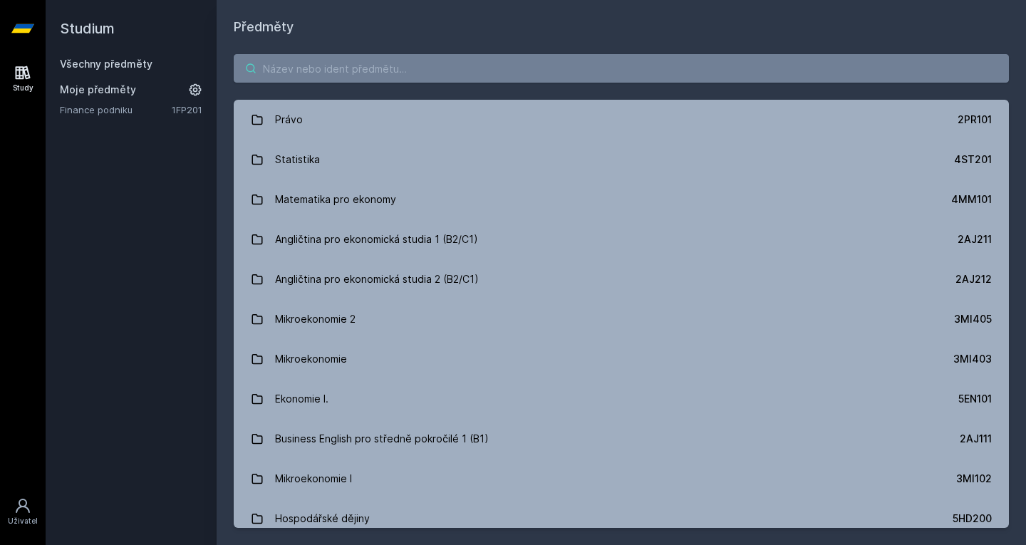
click at [421, 66] on input "search" at bounding box center [621, 68] width 775 height 29
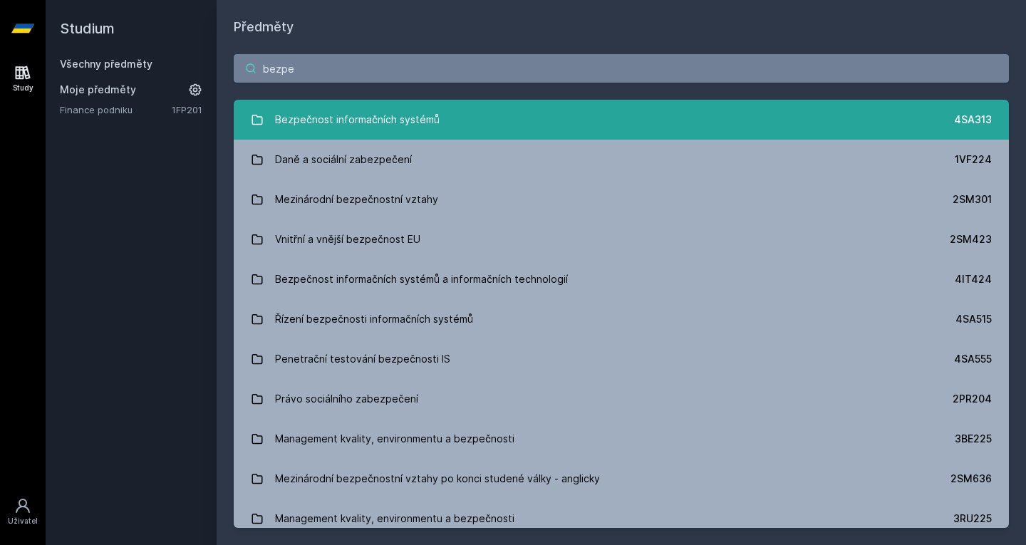
type input "bezpe"
click at [314, 128] on div "Bezpečnost informačních systémů" at bounding box center [357, 119] width 165 height 29
